Goal: Task Accomplishment & Management: Manage account settings

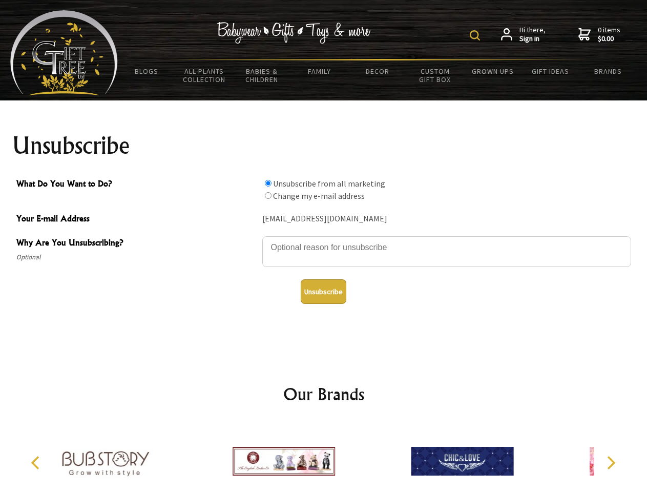
click at [477, 35] on img at bounding box center [475, 35] width 10 height 10
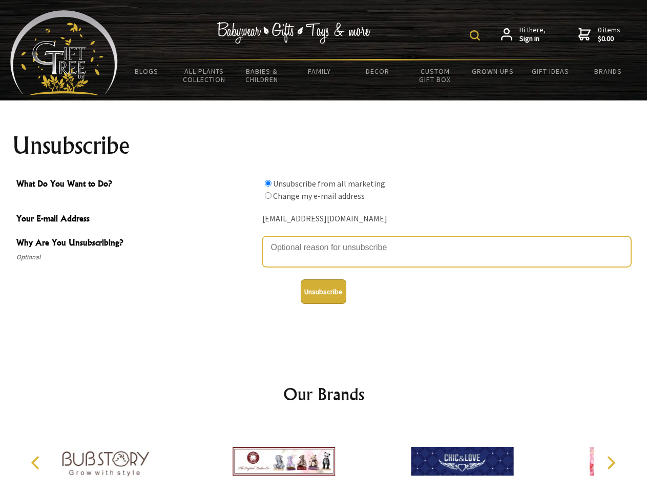
click at [324, 240] on textarea "Why Are You Unsubscribing?" at bounding box center [446, 251] width 369 height 31
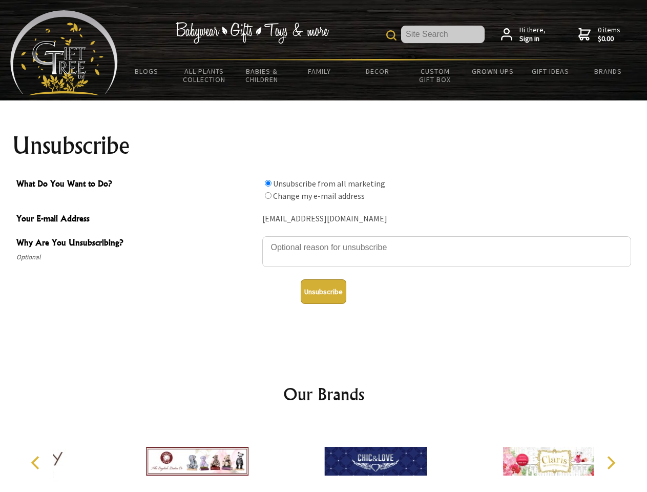
click at [268, 183] on input "What Do You Want to Do?" at bounding box center [268, 183] width 7 height 7
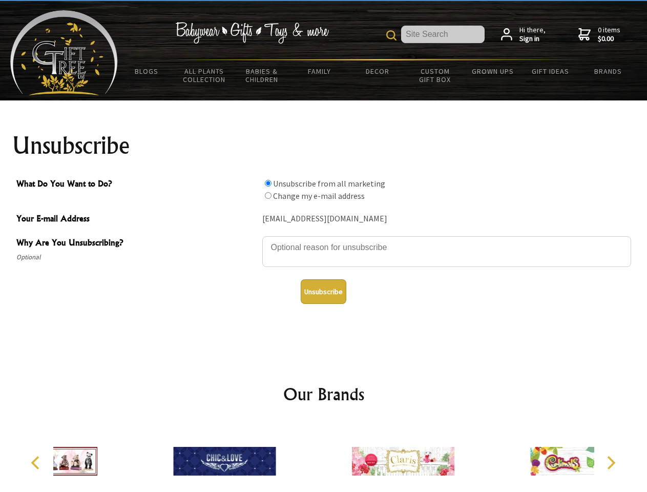
click at [268, 195] on input "What Do You Want to Do?" at bounding box center [268, 195] width 7 height 7
radio input "true"
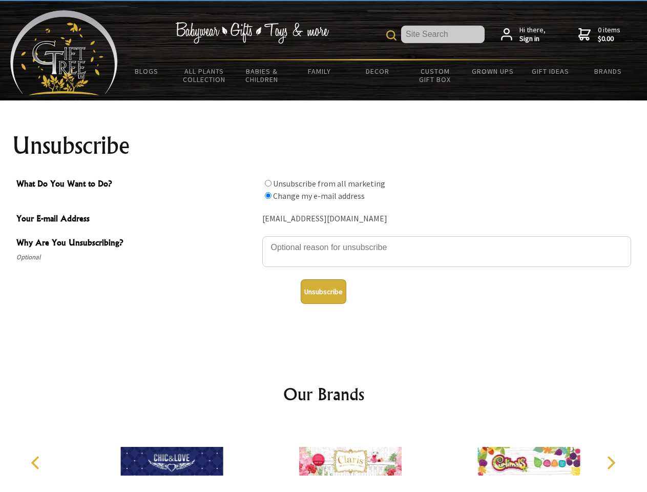
click at [323, 292] on button "Unsubscribe" at bounding box center [324, 291] width 46 height 25
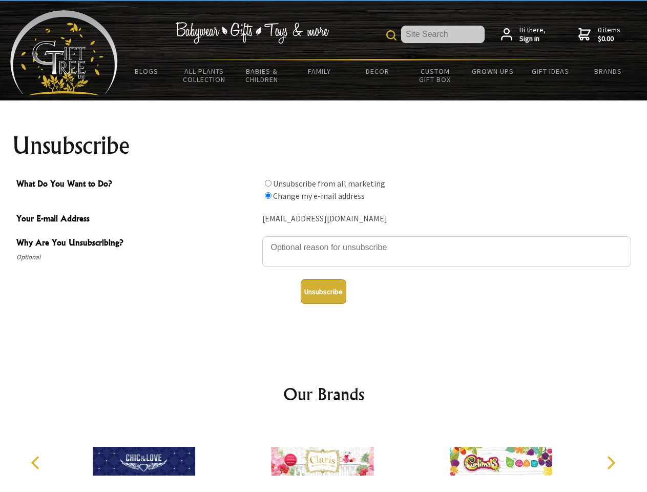
click at [324, 457] on img at bounding box center [322, 461] width 103 height 77
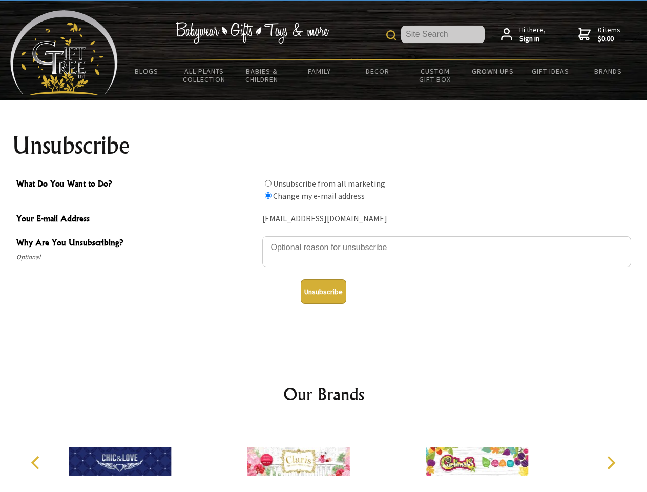
click at [37, 463] on icon "Previous" at bounding box center [36, 462] width 13 height 13
click at [611, 463] on icon "Next" at bounding box center [610, 462] width 13 height 13
